Goal: Obtain resource: Obtain resource

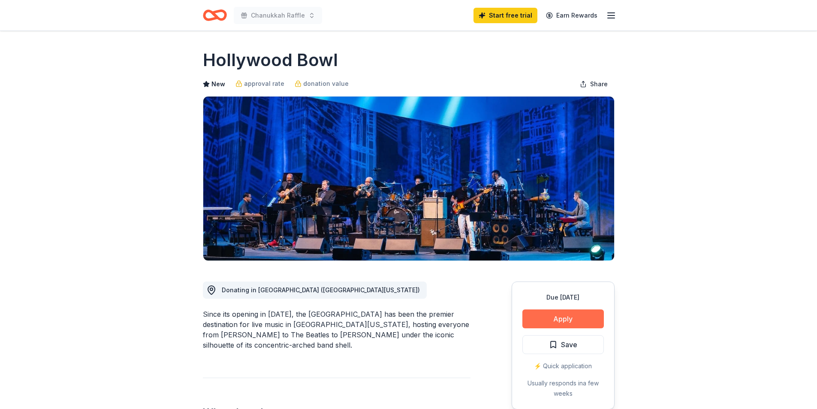
click at [570, 319] on button "Apply" at bounding box center [564, 318] width 82 height 19
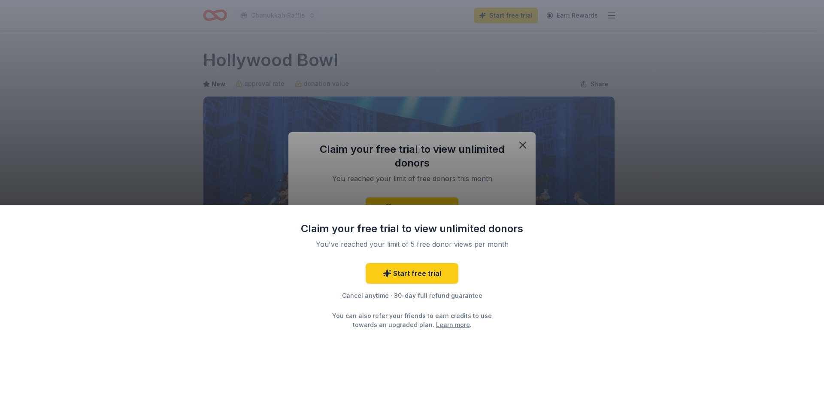
click at [525, 144] on div "Claim your free trial to view unlimited donors You've reached your limit of 5 f…" at bounding box center [412, 204] width 824 height 409
click at [647, 150] on div "Claim your free trial to view unlimited donors You've reached your limit of 5 f…" at bounding box center [412, 204] width 824 height 409
drag, startPoint x: 524, startPoint y: 149, endPoint x: 520, endPoint y: 144, distance: 7.0
click at [523, 148] on div "Claim your free trial to view unlimited donors You've reached your limit of 5 f…" at bounding box center [412, 204] width 824 height 409
drag, startPoint x: 520, startPoint y: 144, endPoint x: 487, endPoint y: 72, distance: 79.1
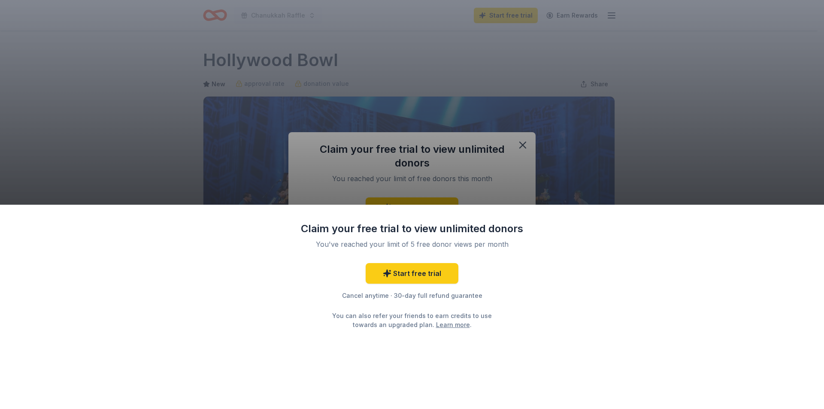
click at [520, 143] on div "Claim your free trial to view unlimited donors You've reached your limit of 5 f…" at bounding box center [412, 204] width 824 height 409
